Goal: Information Seeking & Learning: Learn about a topic

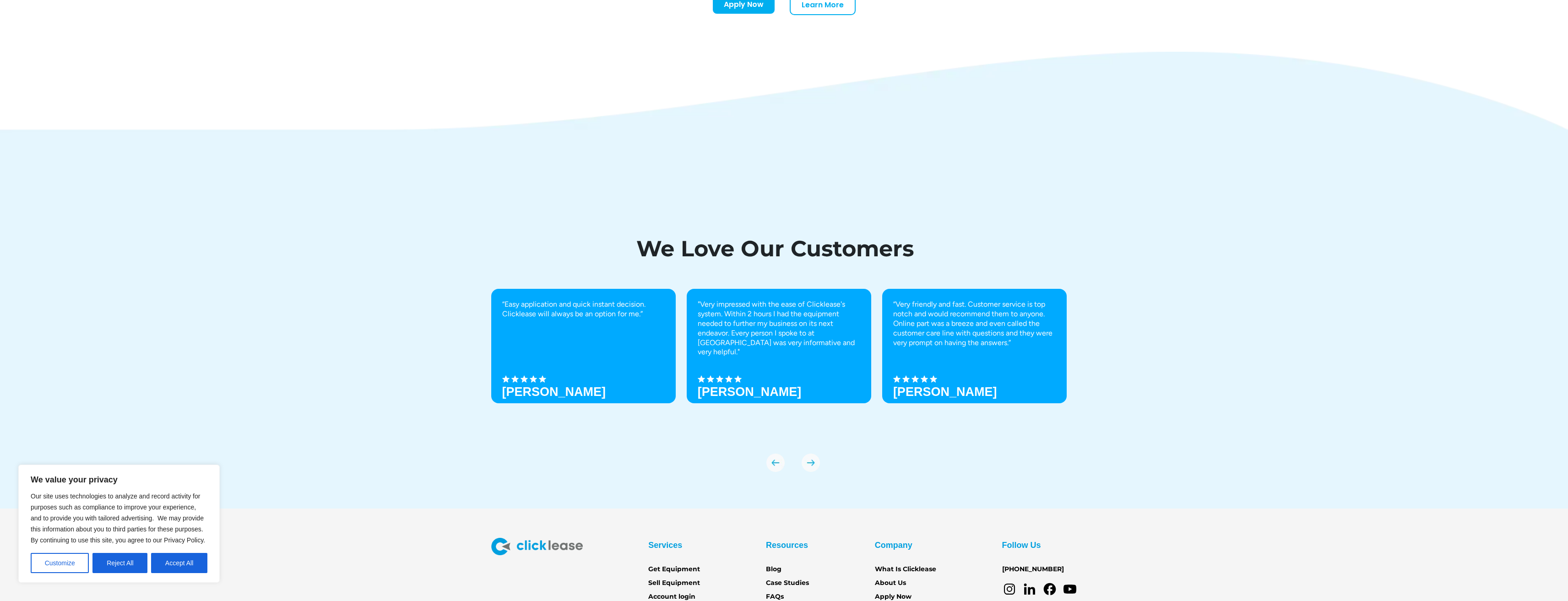
scroll to position [3231, 0]
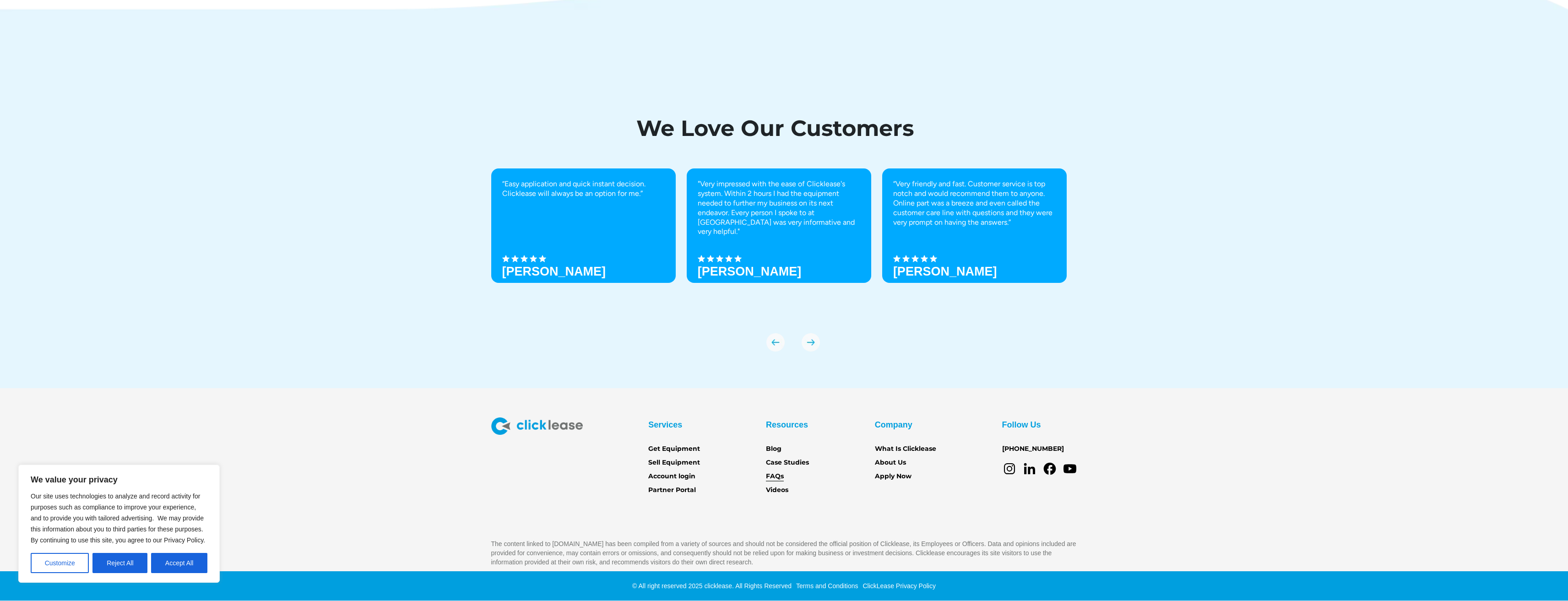
click at [779, 481] on link "FAQs" at bounding box center [774, 476] width 18 height 10
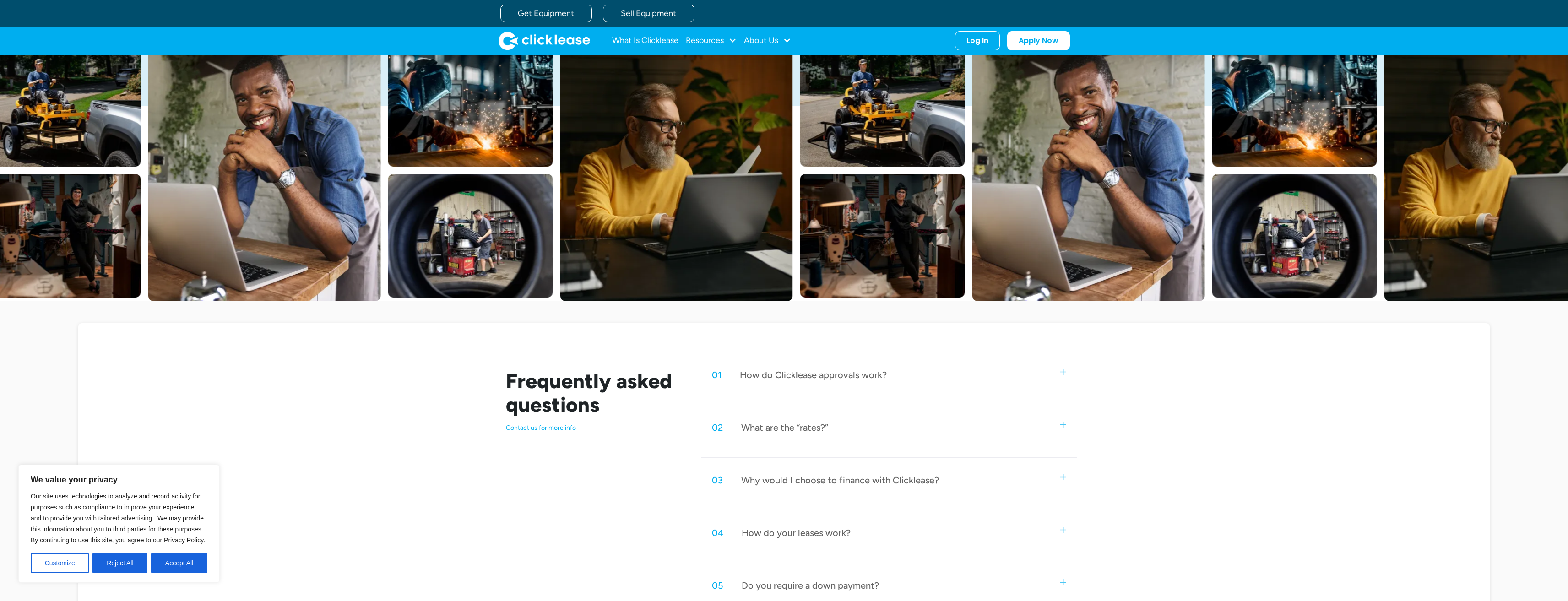
scroll to position [320, 0]
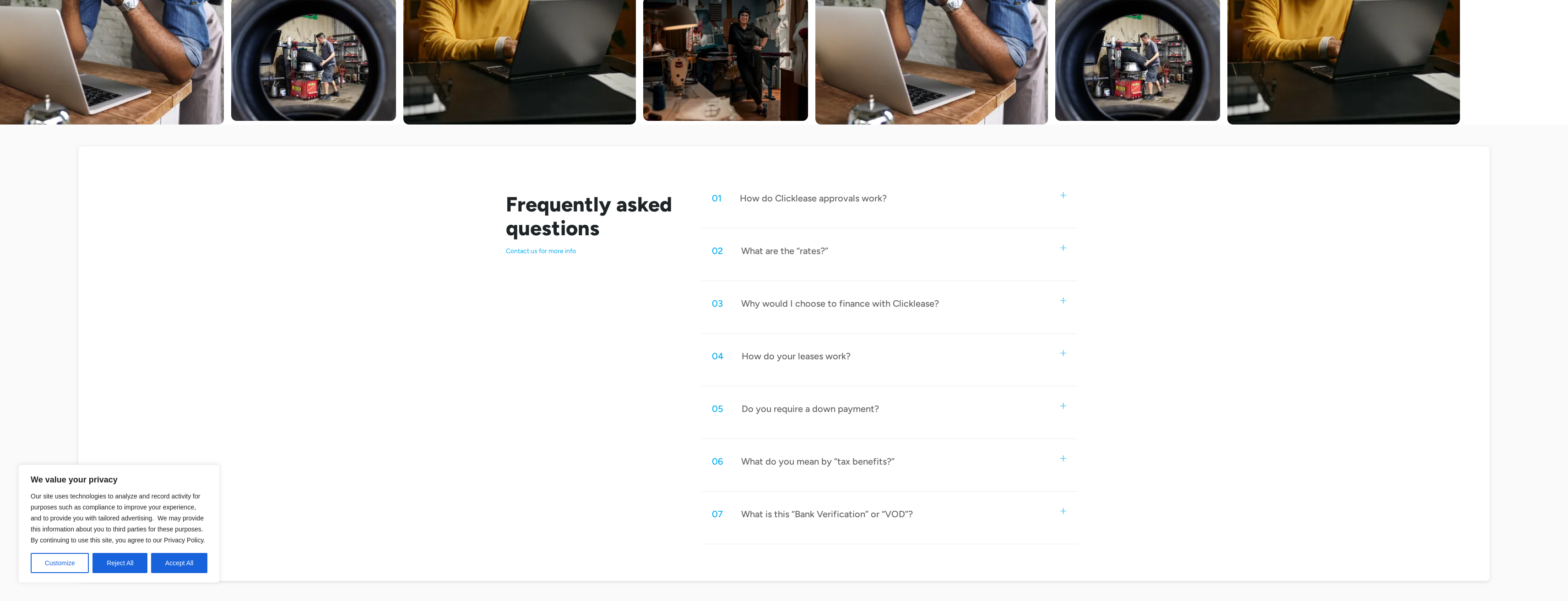
click at [892, 253] on div "02 What are the “rates?”" at bounding box center [888, 251] width 376 height 30
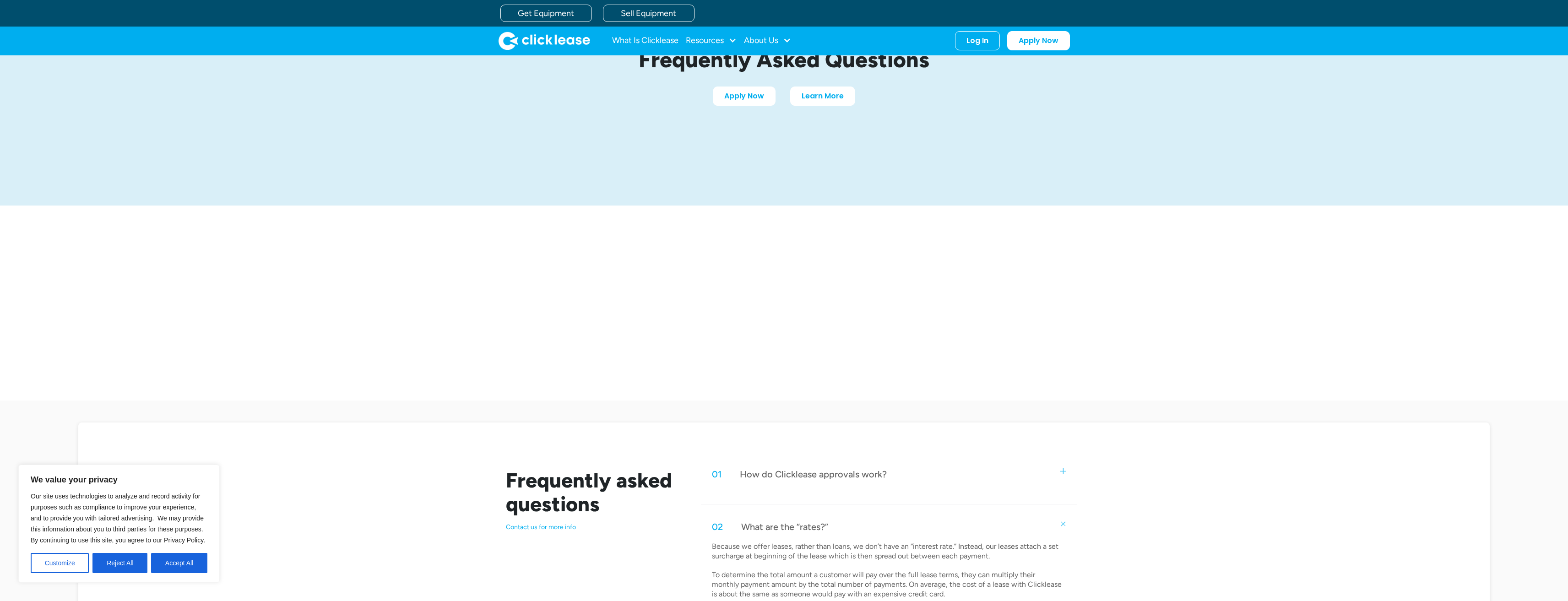
scroll to position [0, 0]
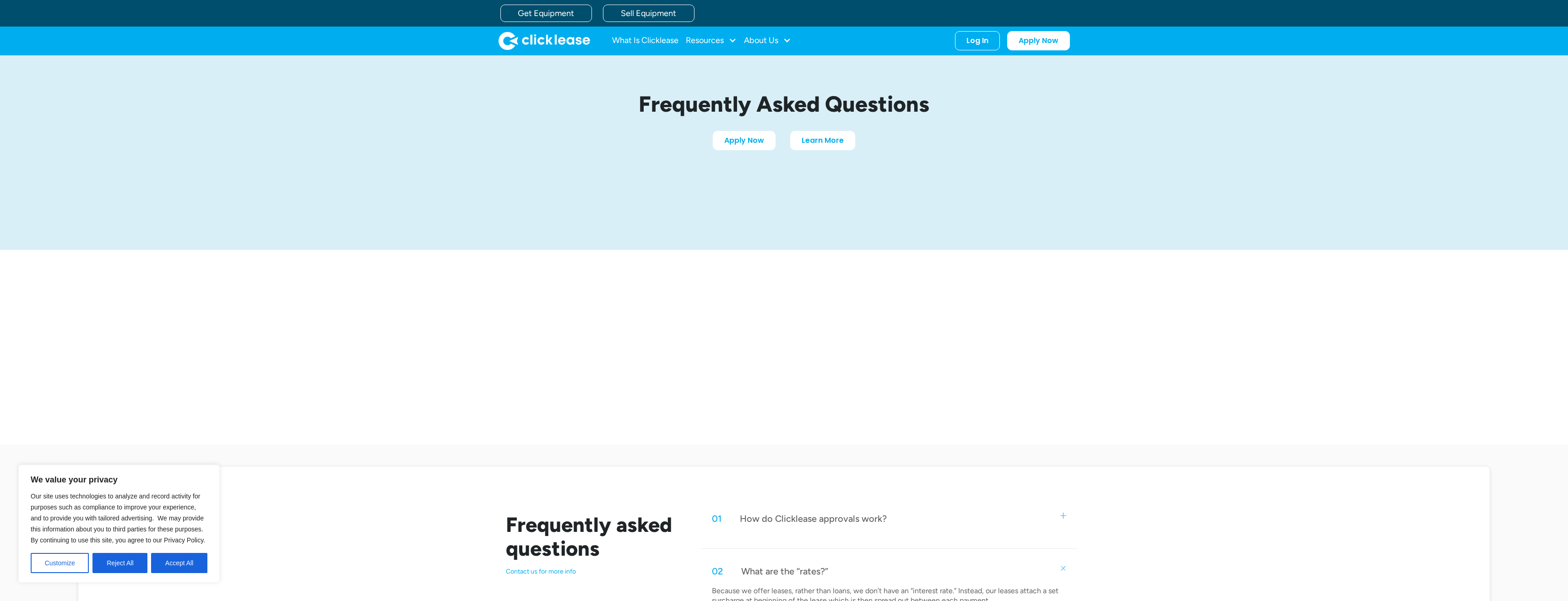
click at [444, 350] on div "Frequently Asked Questions Apply Now Learn More" at bounding box center [784, 250] width 1568 height 389
